Goal: Transaction & Acquisition: Purchase product/service

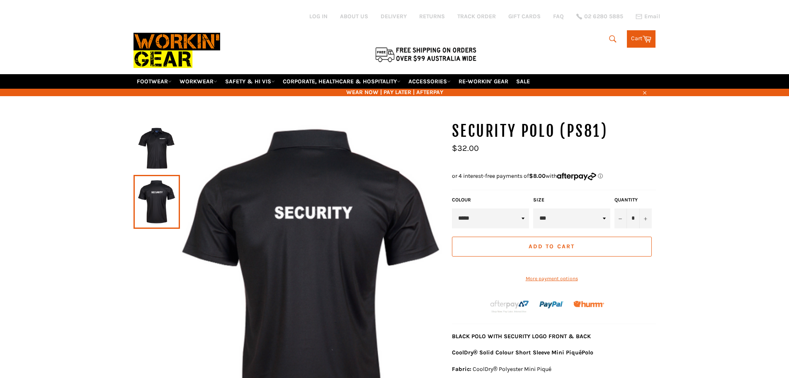
click at [157, 159] on img at bounding box center [157, 148] width 38 height 46
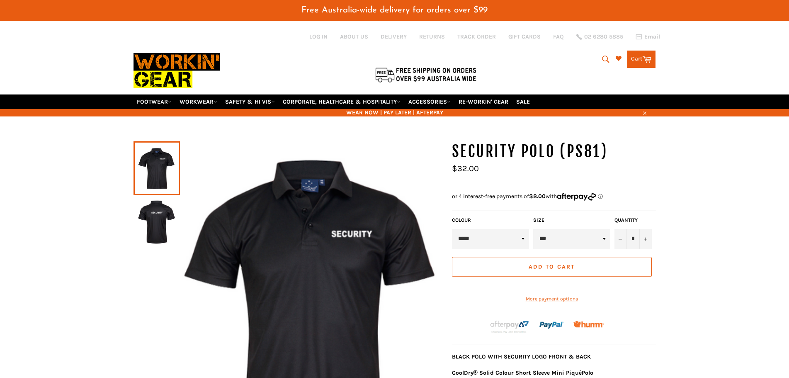
click at [562, 228] on div "Size ** *** *** *** *** *** *** *** ***" at bounding box center [571, 233] width 81 height 32
click at [563, 233] on select "** *** *** *** *** *** *** *** ***" at bounding box center [571, 239] width 77 height 20
select select "***"
click at [533, 229] on select "** *** *** *** *** *** *** *** ***" at bounding box center [571, 239] width 77 height 20
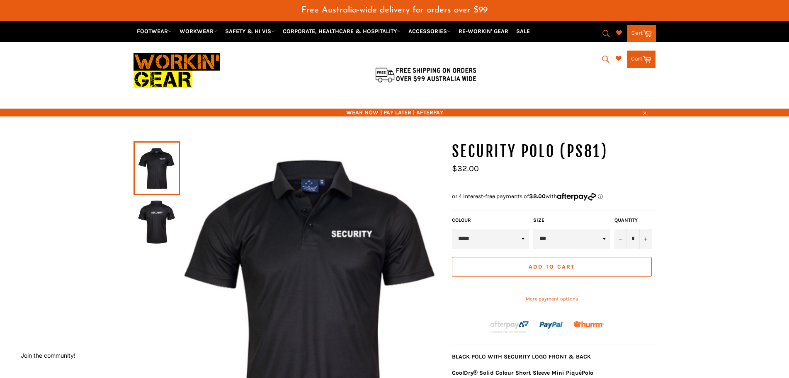
drag, startPoint x: 683, startPoint y: 187, endPoint x: 681, endPoint y: 133, distance: 53.9
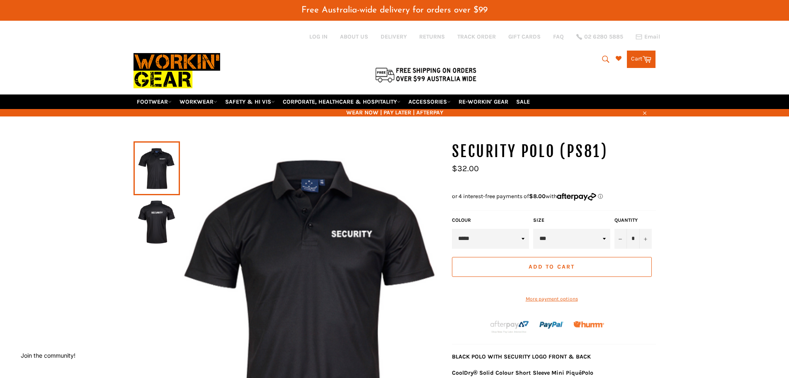
click at [603, 59] on icon "submit" at bounding box center [605, 59] width 9 height 9
click at [551, 61] on input "Search" at bounding box center [572, 60] width 104 height 16
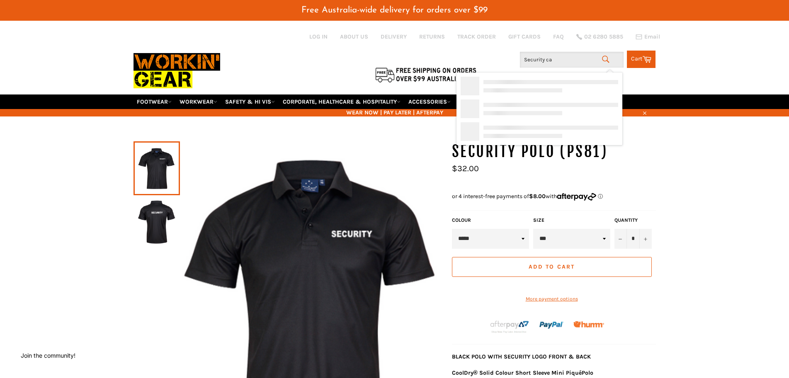
type input "Security cap"
click at [540, 89] on div "SECURITY Cap Black (AH230)" at bounding box center [556, 90] width 124 height 8
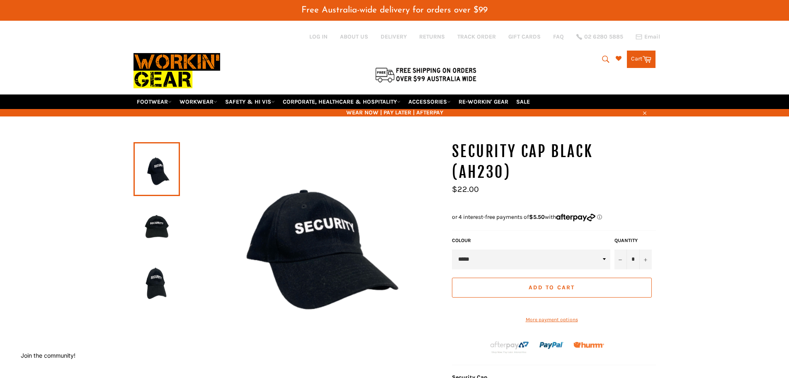
click at [605, 63] on icon "submit" at bounding box center [605, 59] width 9 height 9
click at [587, 62] on input "Search" at bounding box center [572, 60] width 104 height 16
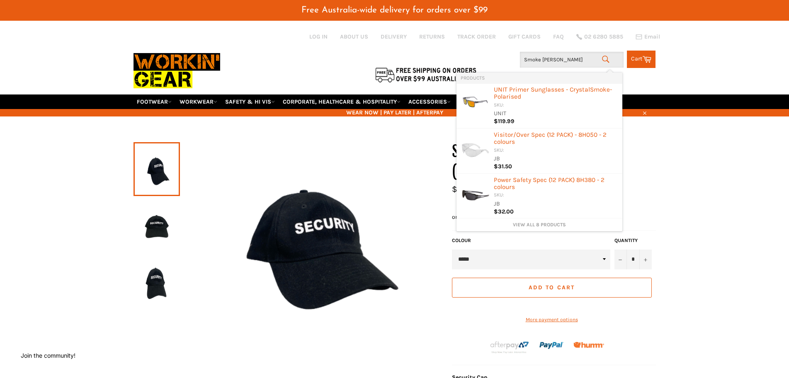
type input "Smoke glases"
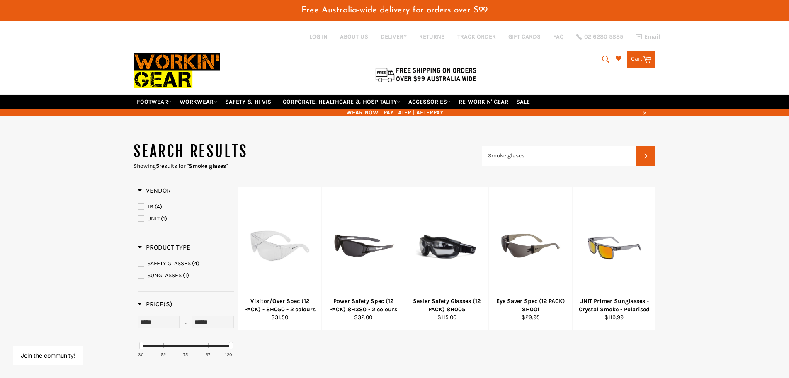
drag, startPoint x: 672, startPoint y: 202, endPoint x: 531, endPoint y: 83, distance: 184.7
click at [546, 159] on input "Smoke glases" at bounding box center [559, 156] width 155 height 20
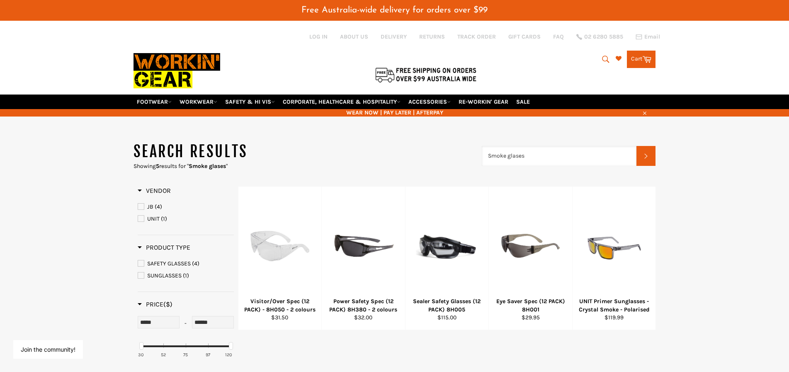
click at [546, 159] on input "Smoke glases" at bounding box center [559, 156] width 155 height 20
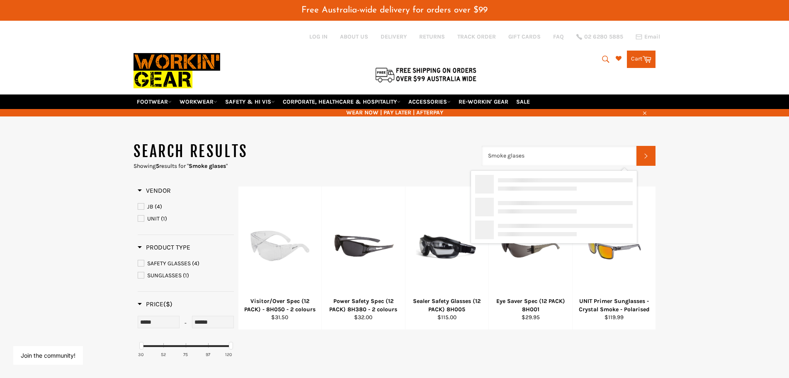
click at [546, 159] on input "Smoke glases" at bounding box center [559, 156] width 155 height 20
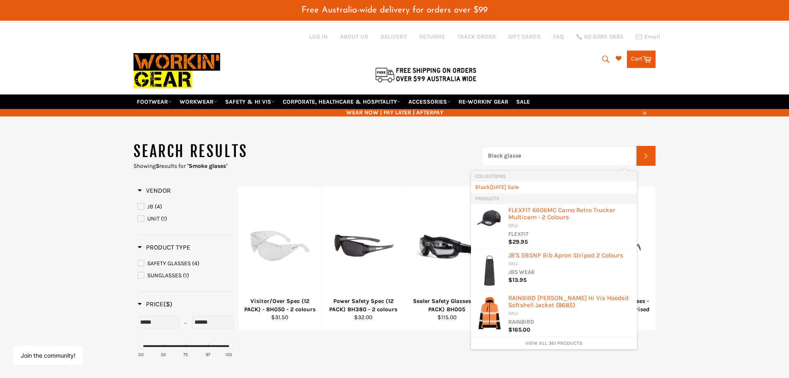
type input "Black glasses"
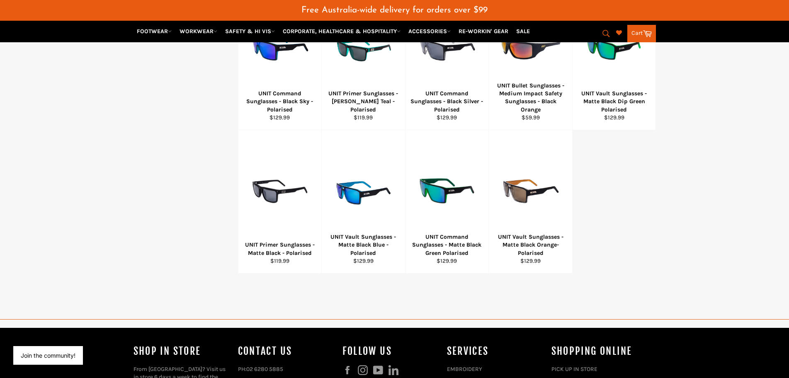
scroll to position [497, 0]
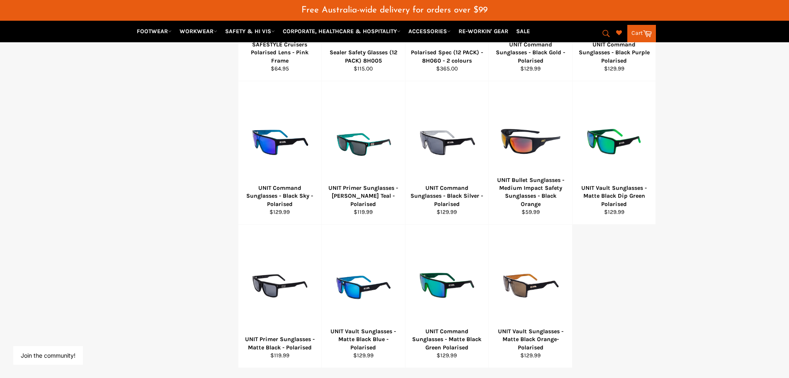
drag, startPoint x: 721, startPoint y: 179, endPoint x: 713, endPoint y: 51, distance: 128.3
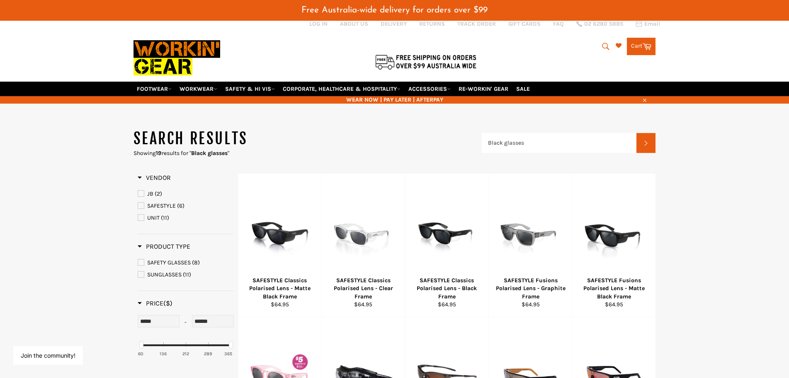
scroll to position [0, 0]
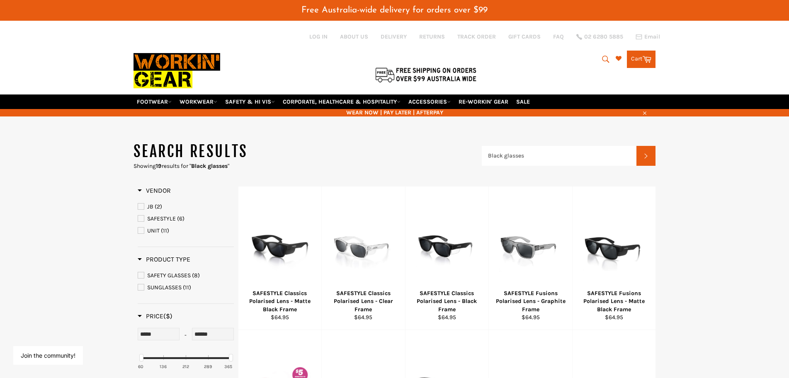
drag, startPoint x: 741, startPoint y: 157, endPoint x: 736, endPoint y: 135, distance: 22.5
click at [571, 147] on input "Black glasses" at bounding box center [559, 156] width 155 height 20
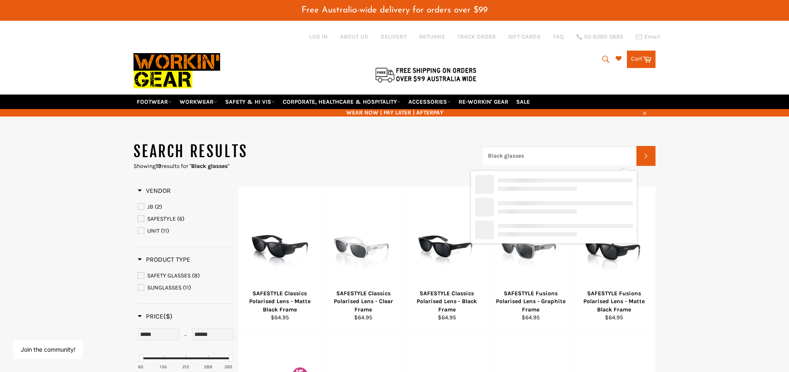
click at [571, 147] on input "Black glasses" at bounding box center [559, 156] width 155 height 20
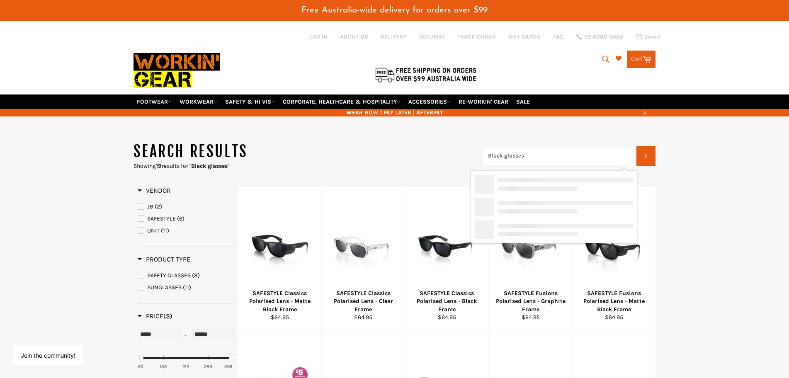
click at [571, 147] on input "Black glasses" at bounding box center [559, 156] width 155 height 20
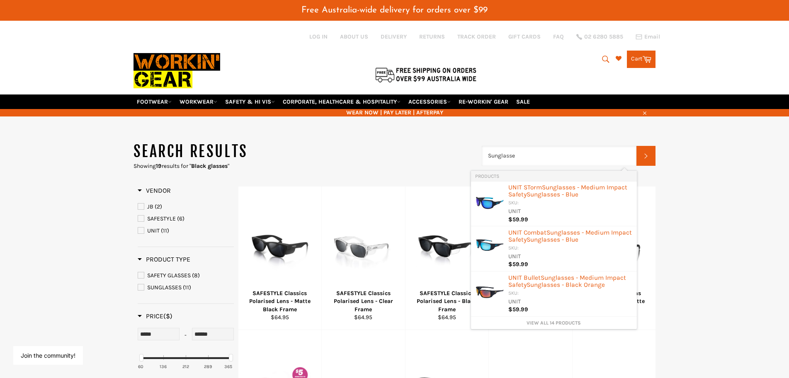
type input "Sunglasses"
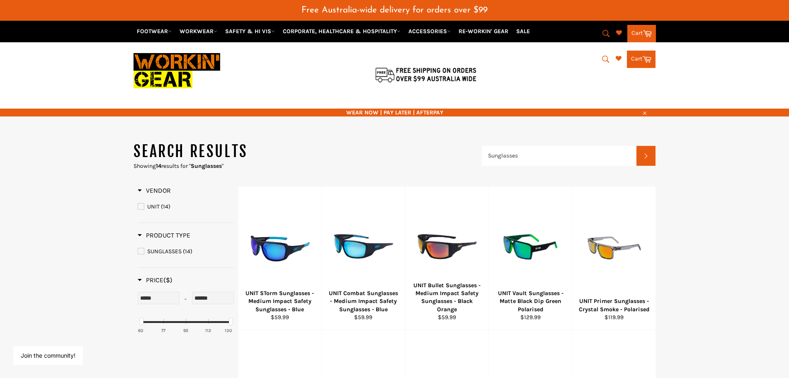
drag, startPoint x: 688, startPoint y: 46, endPoint x: 672, endPoint y: 20, distance: 31.1
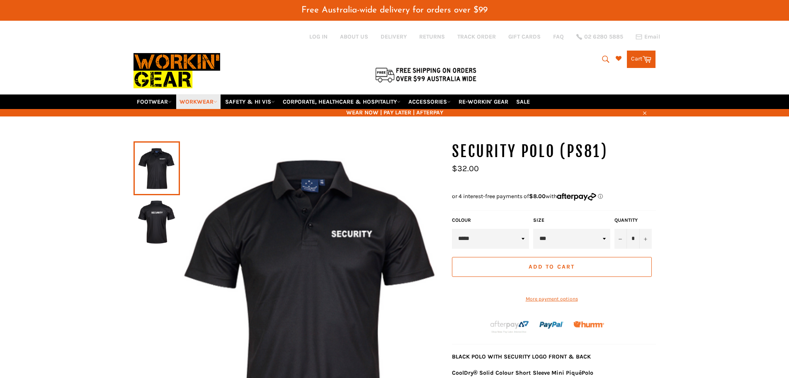
click at [194, 101] on link "WORKWEAR" at bounding box center [198, 101] width 44 height 15
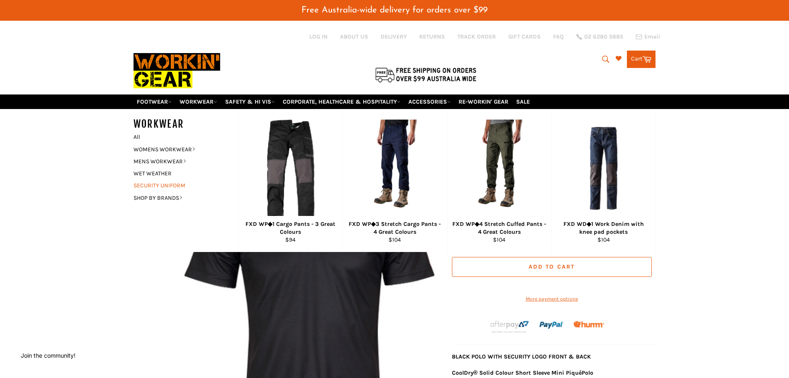
click at [178, 189] on link "SECURITY UNIFORM" at bounding box center [179, 185] width 100 height 12
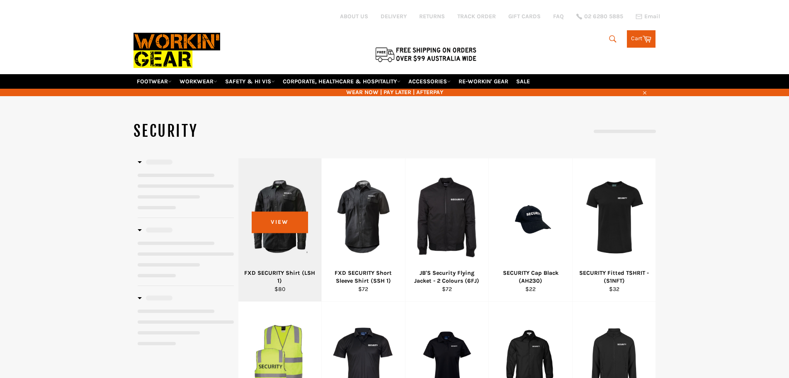
select select "**********"
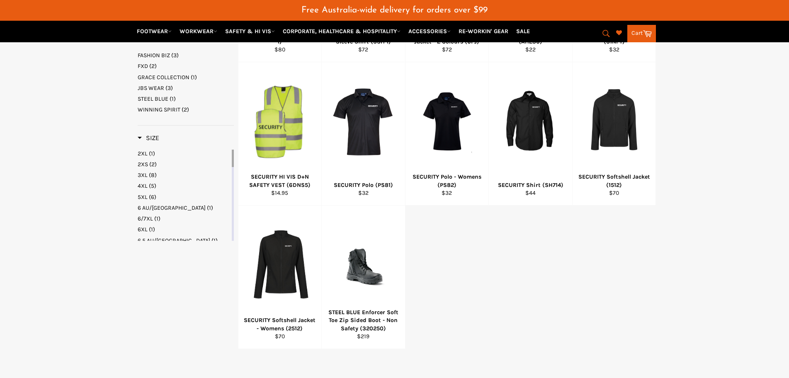
scroll to position [290, 0]
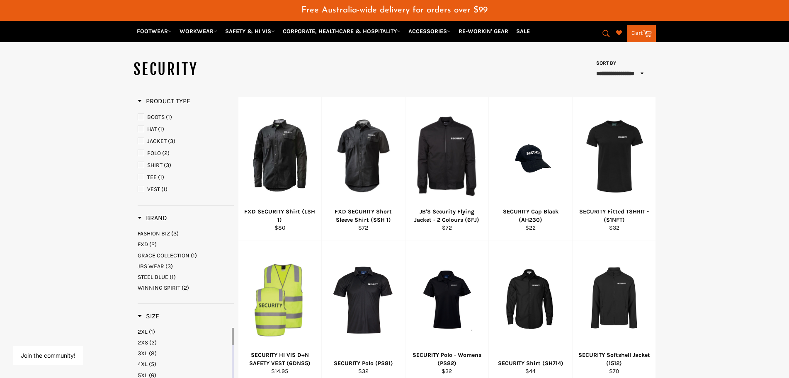
drag, startPoint x: 714, startPoint y: 220, endPoint x: 701, endPoint y: 197, distance: 26.3
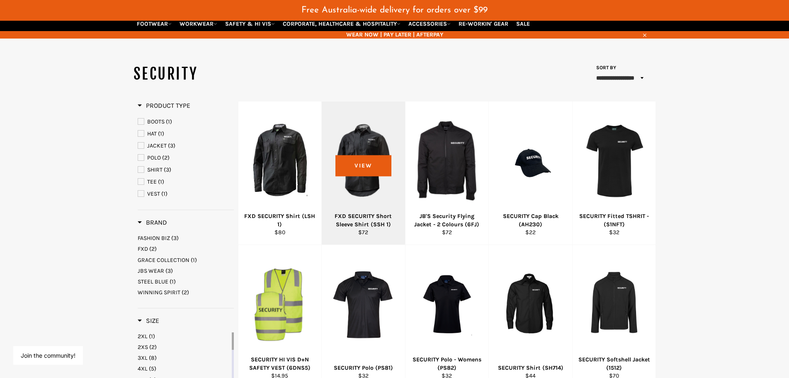
click at [359, 219] on div "FXD SECURITY Short Sleeve Shirt (SSH 1)" at bounding box center [363, 220] width 73 height 16
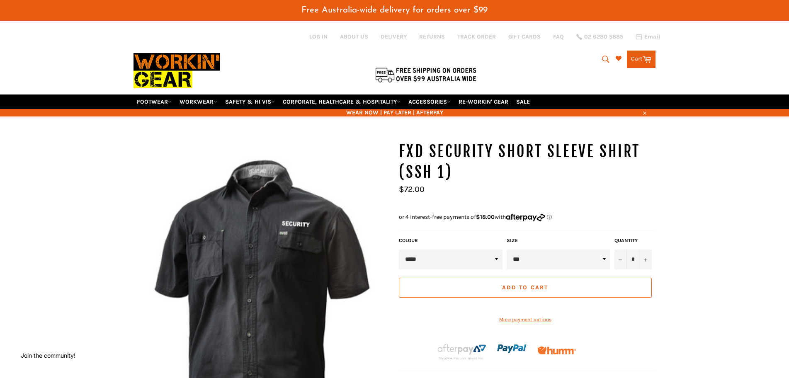
drag, startPoint x: 531, startPoint y: 260, endPoint x: 500, endPoint y: 155, distance: 109.3
